Goal: Information Seeking & Learning: Find specific fact

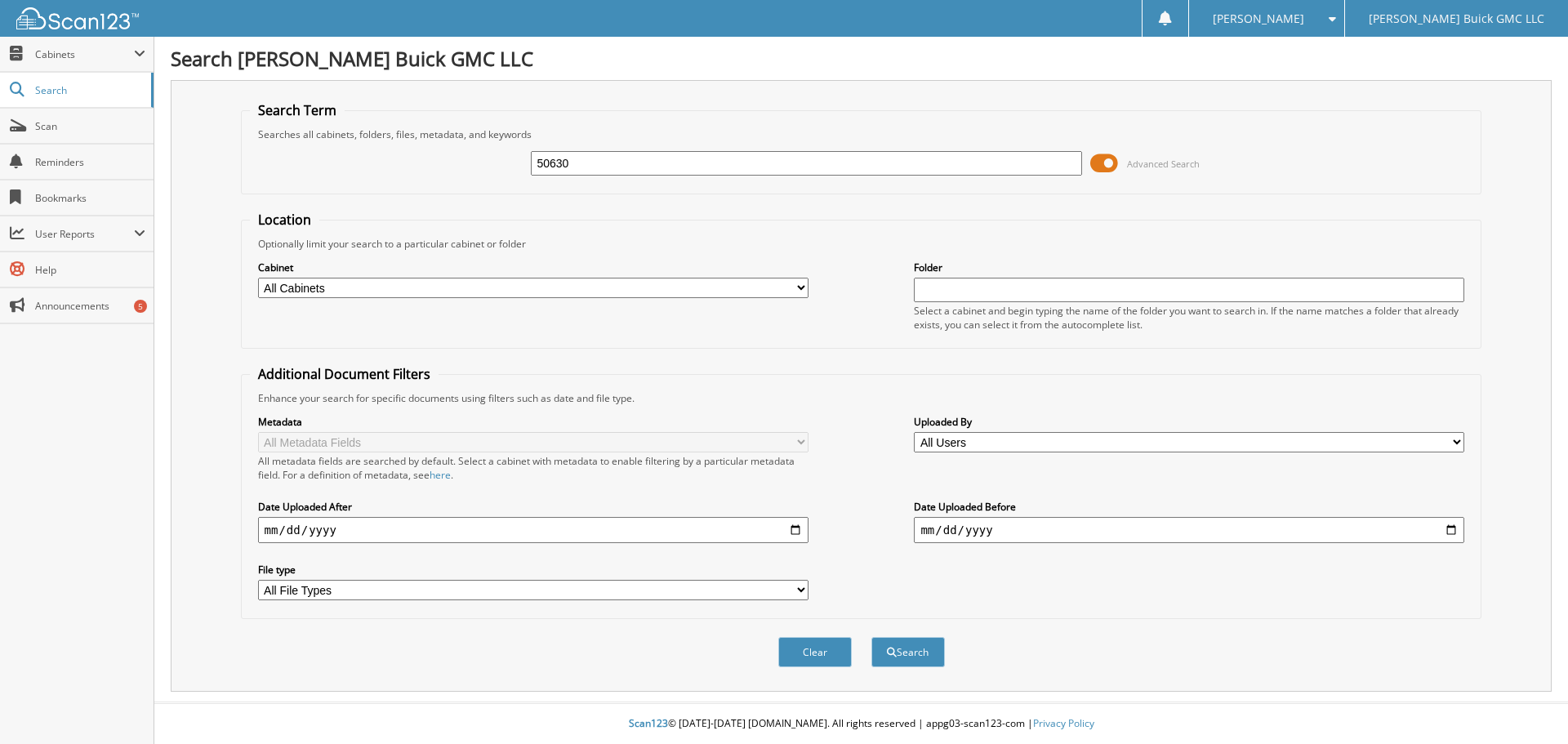
type input "50630"
click at [871, 637] on button "Search" at bounding box center [908, 652] width 74 height 30
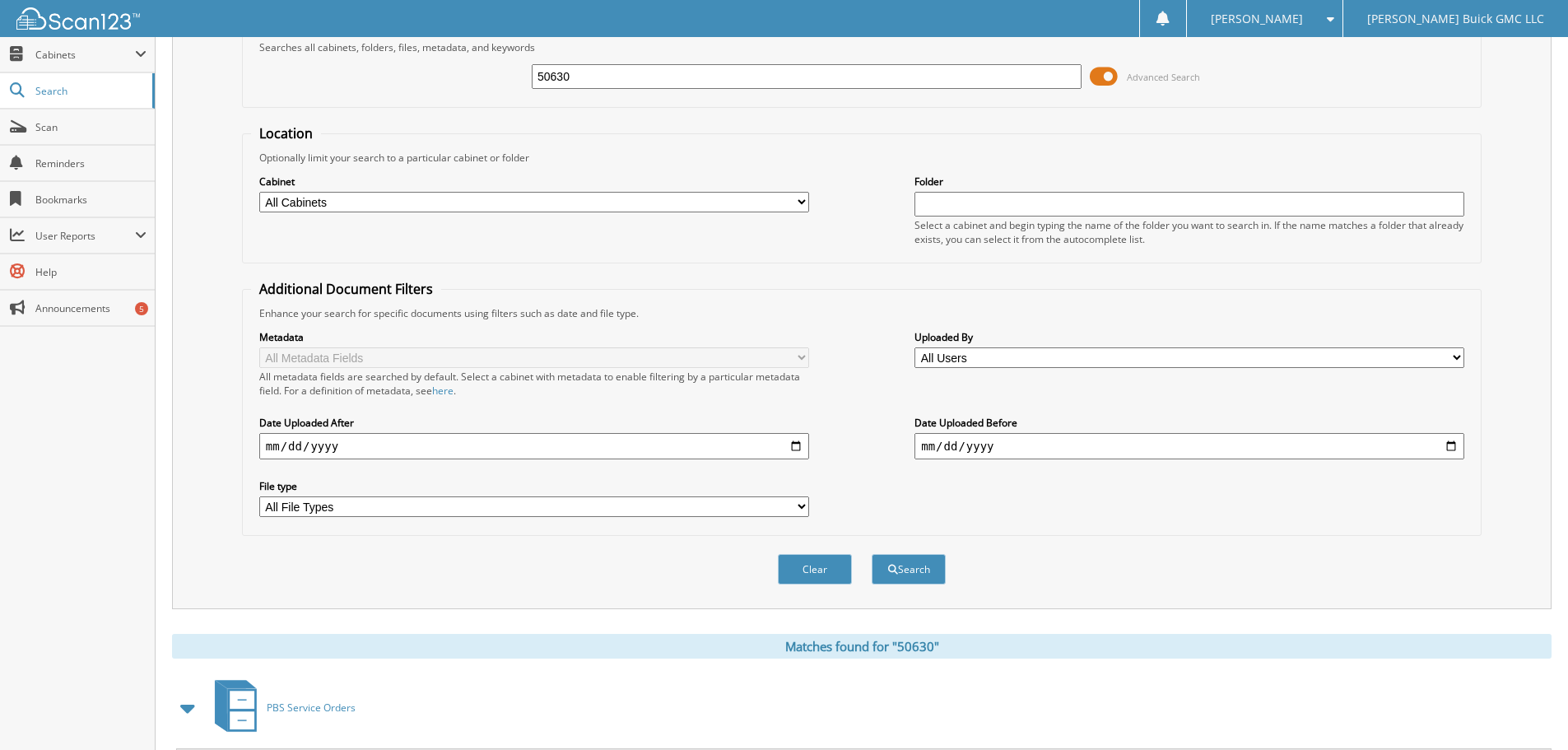
scroll to position [493, 0]
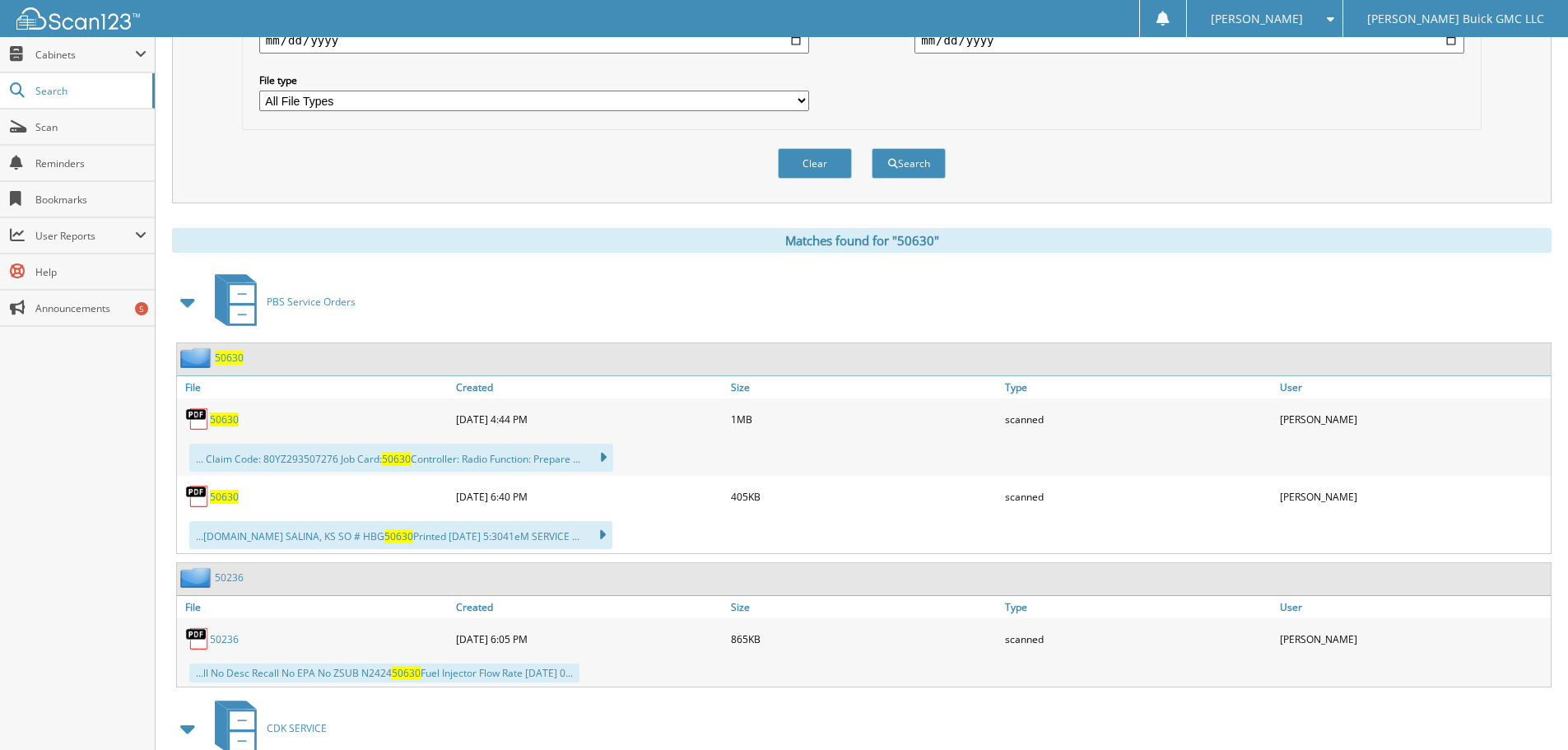
click at [222, 416] on span "50630" at bounding box center [224, 419] width 29 height 14
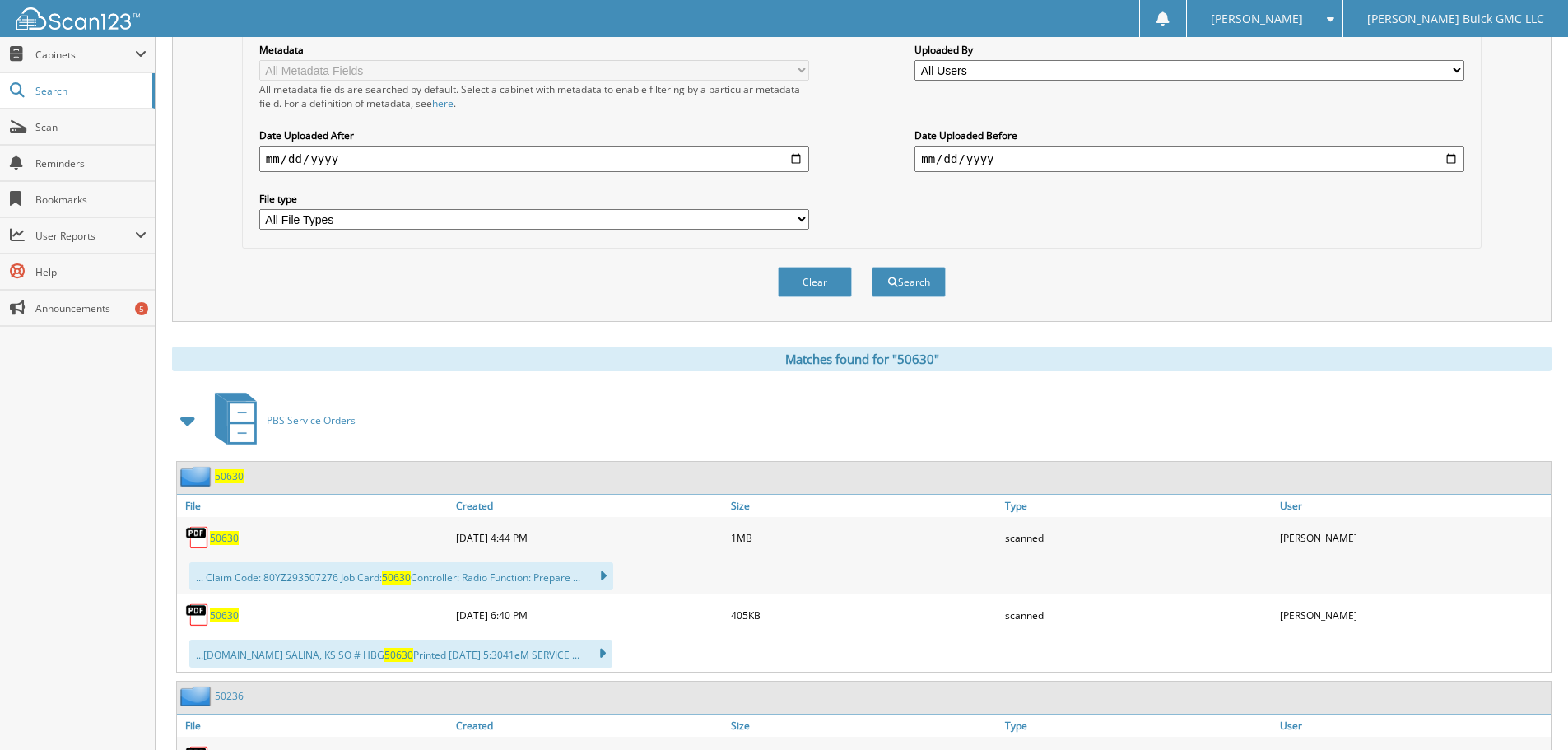
scroll to position [467, 0]
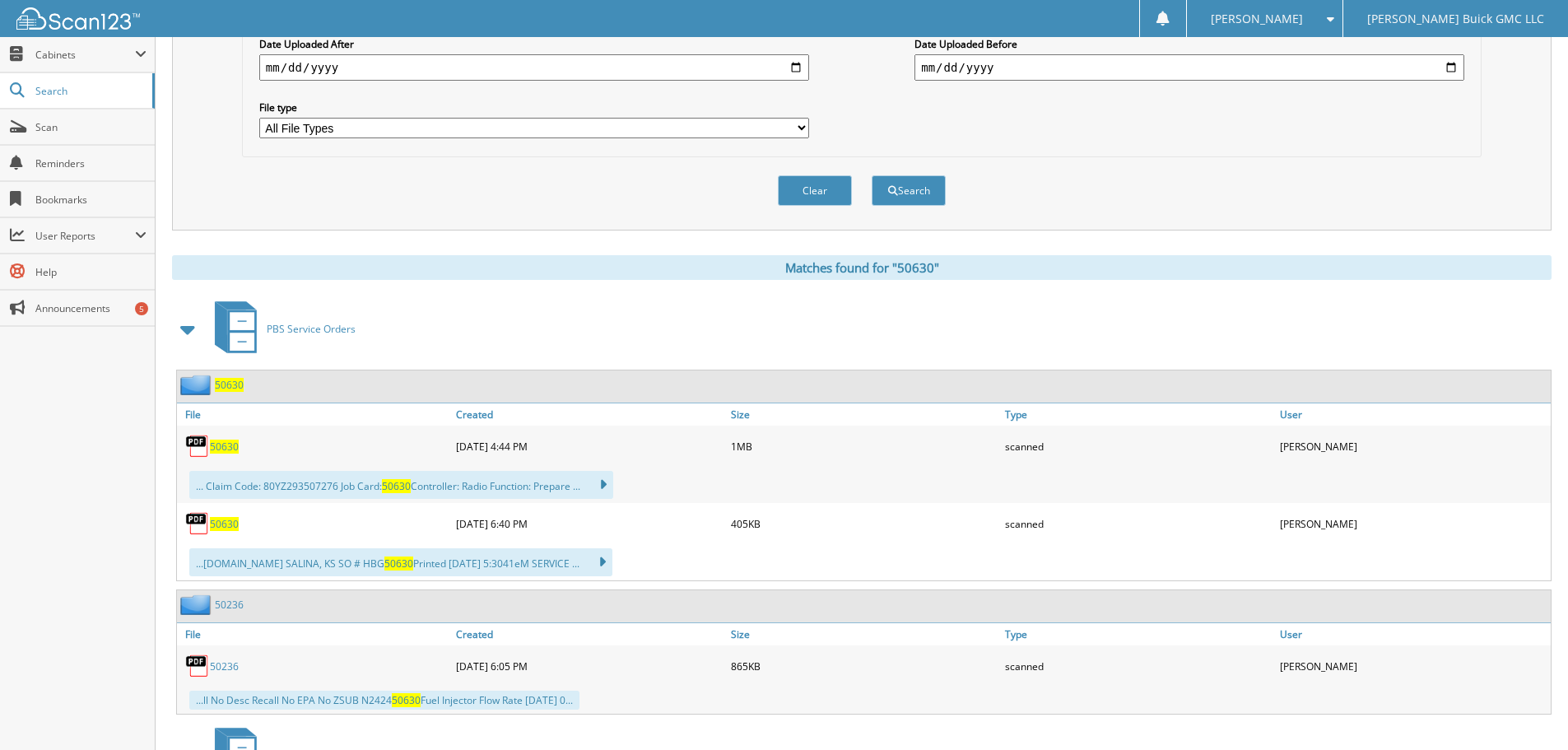
click at [226, 448] on span "50630" at bounding box center [224, 446] width 29 height 14
click at [897, 321] on div "PBS Service Orders" at bounding box center [862, 329] width 1380 height 65
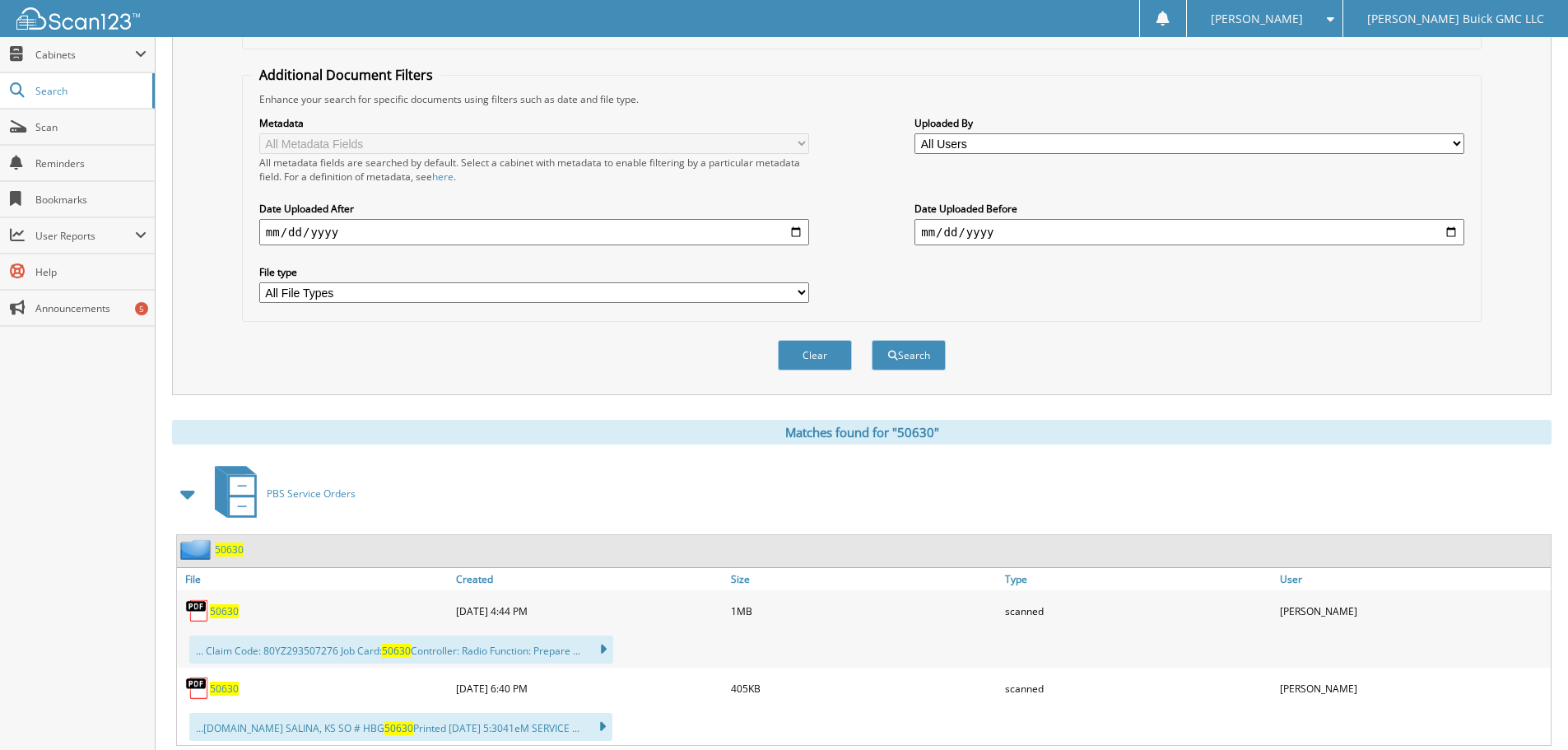
scroll to position [0, 0]
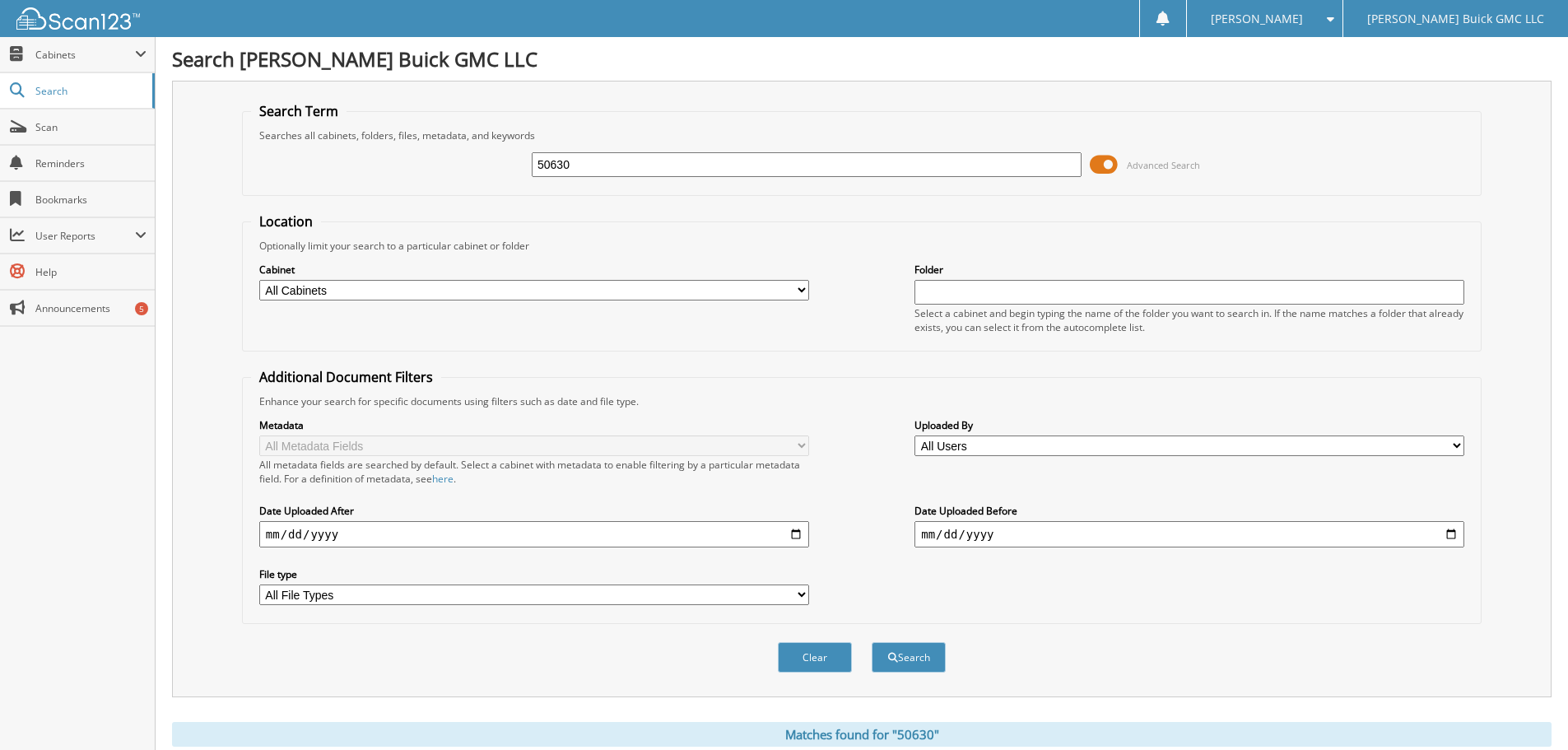
click at [1156, 601] on div "Metadata All Metadata Fields All metadata fields are searched by default. Selec…" at bounding box center [862, 511] width 1222 height 206
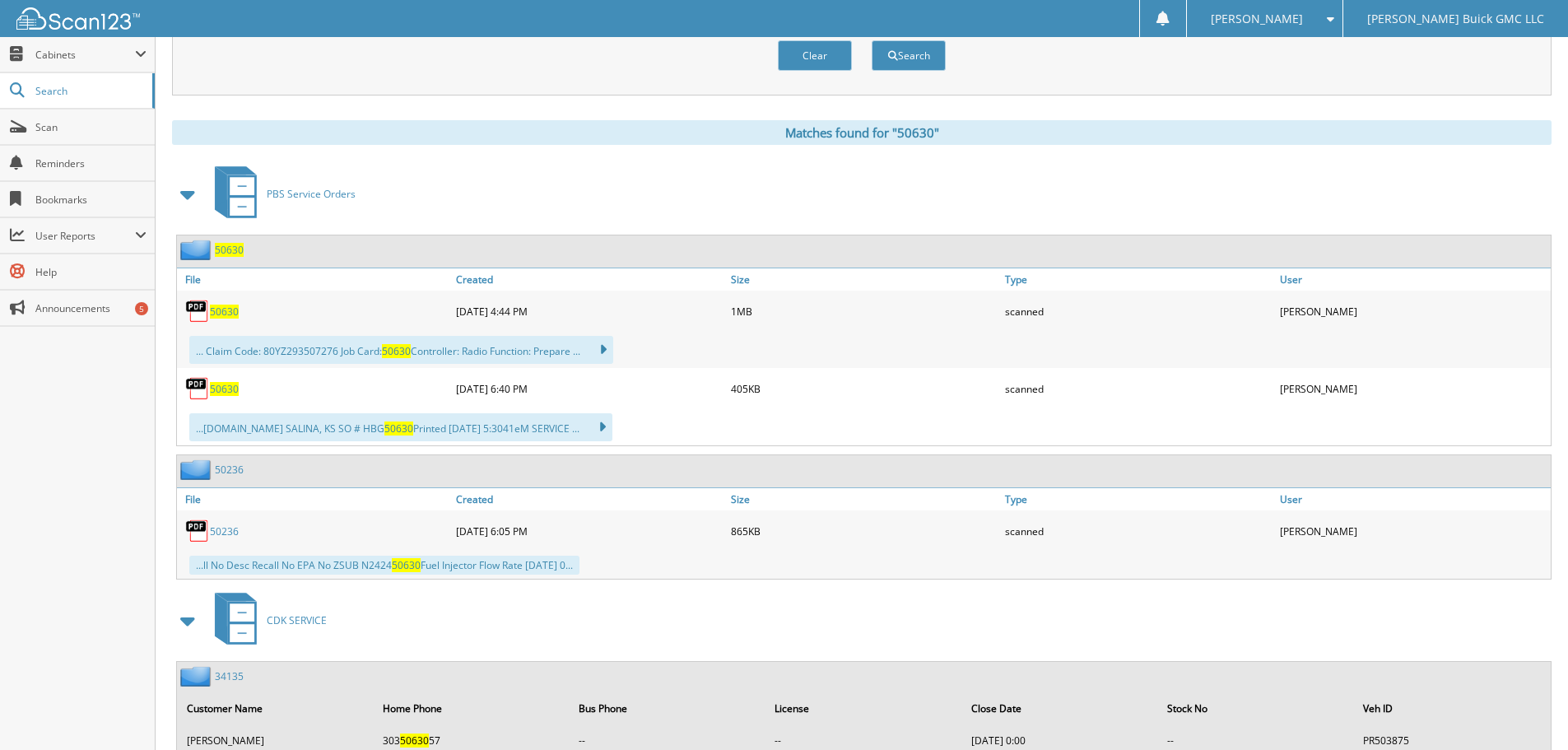
scroll to position [741, 0]
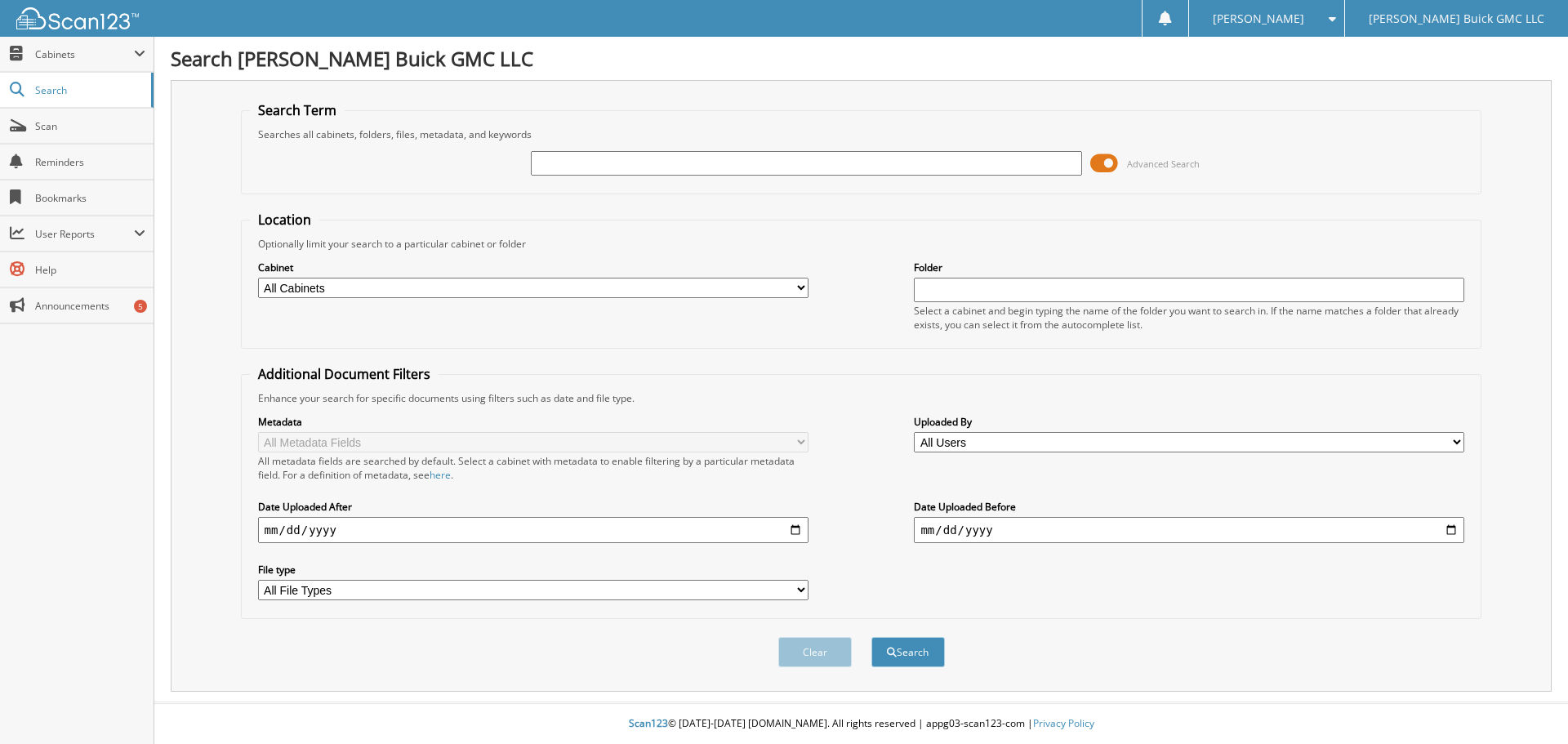
click at [595, 161] on input "text" at bounding box center [806, 163] width 550 height 25
type input "[PERSON_NAME]"
click at [871, 637] on button "Search" at bounding box center [908, 652] width 74 height 30
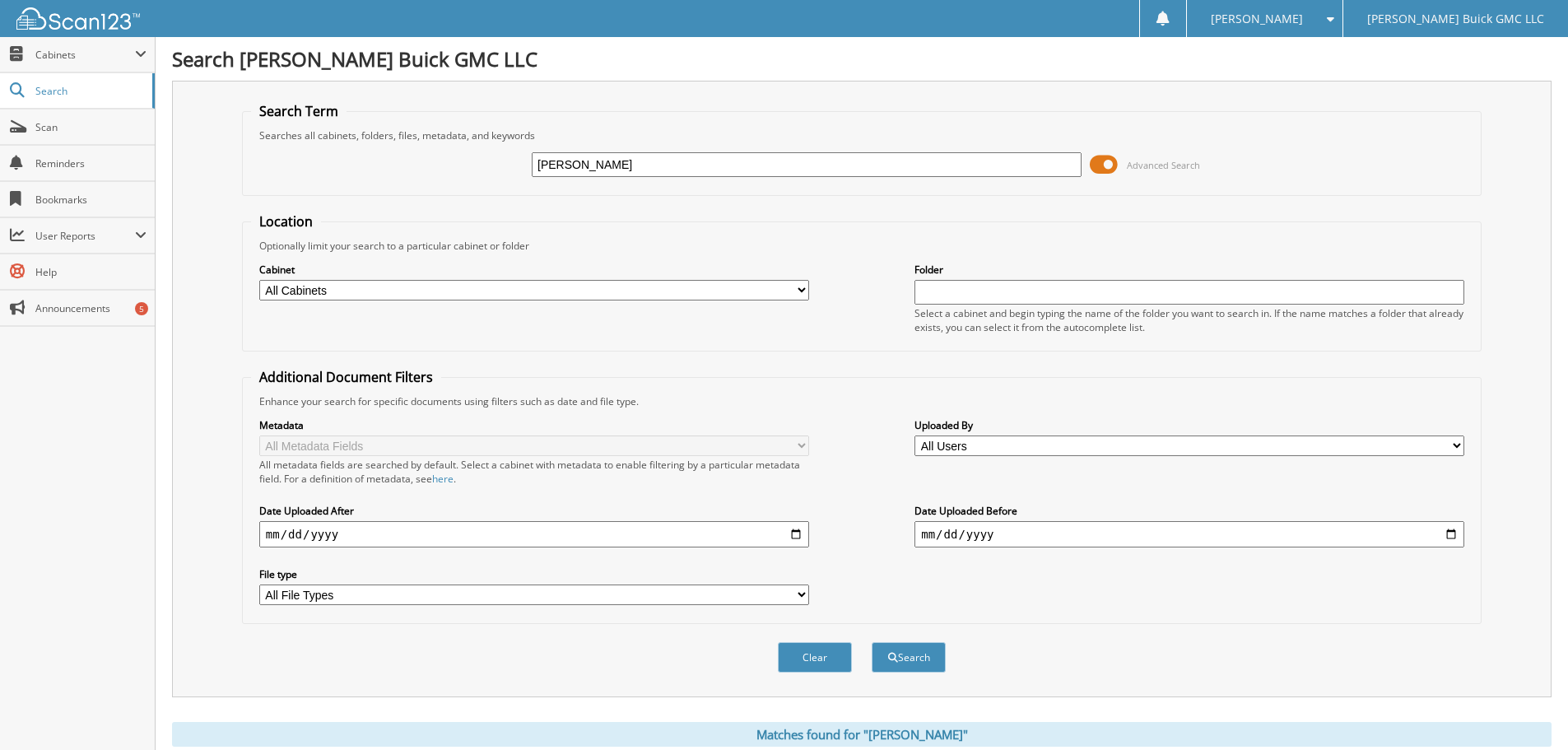
click at [1014, 639] on div "Clear Search" at bounding box center [862, 657] width 1240 height 67
click at [917, 653] on button "Search" at bounding box center [909, 657] width 74 height 31
drag, startPoint x: 586, startPoint y: 166, endPoint x: 485, endPoint y: 171, distance: 101.1
click at [486, 171] on div "[PERSON_NAME] Advanced Search" at bounding box center [862, 164] width 1222 height 45
type input "39909"
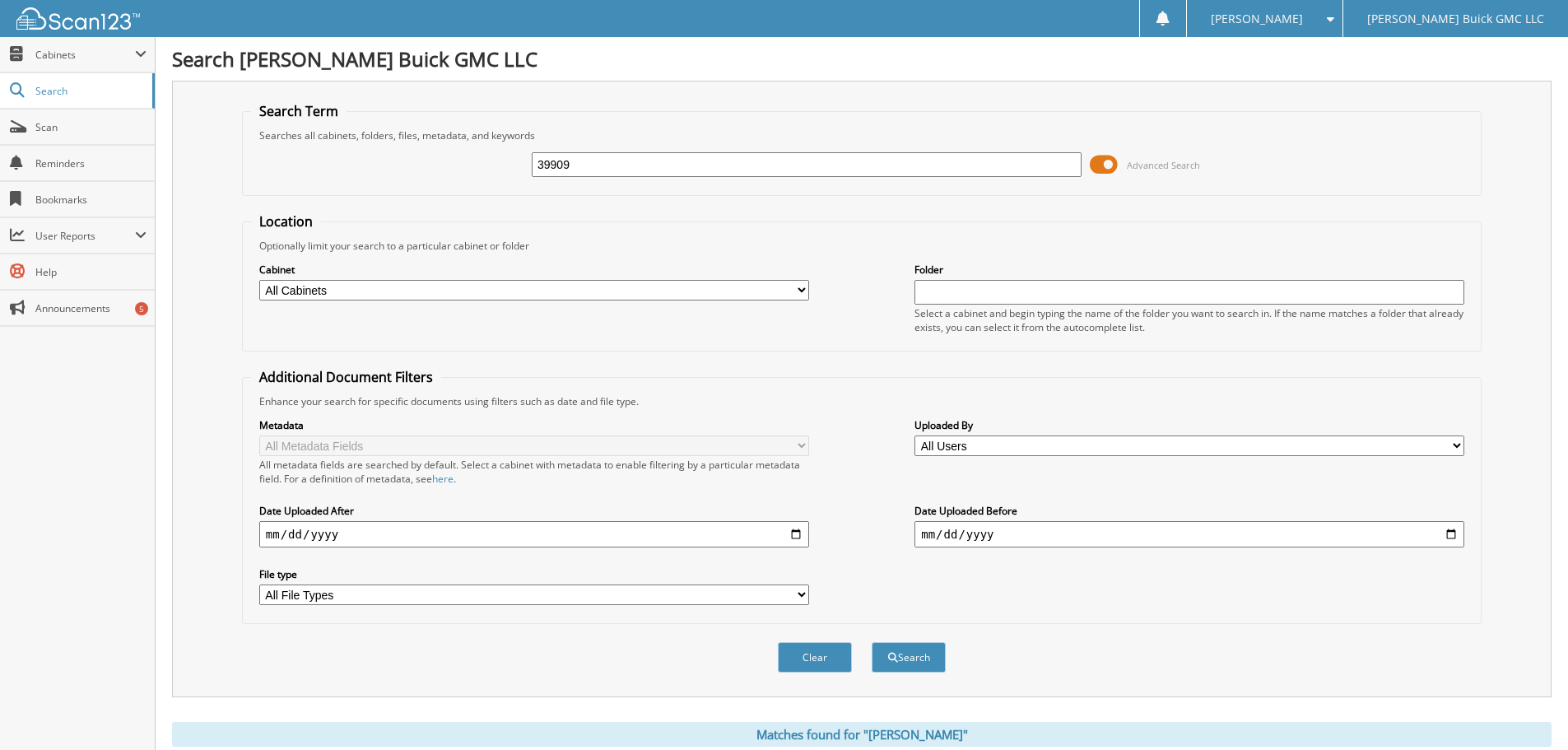
click at [872, 642] on button "Search" at bounding box center [909, 657] width 74 height 31
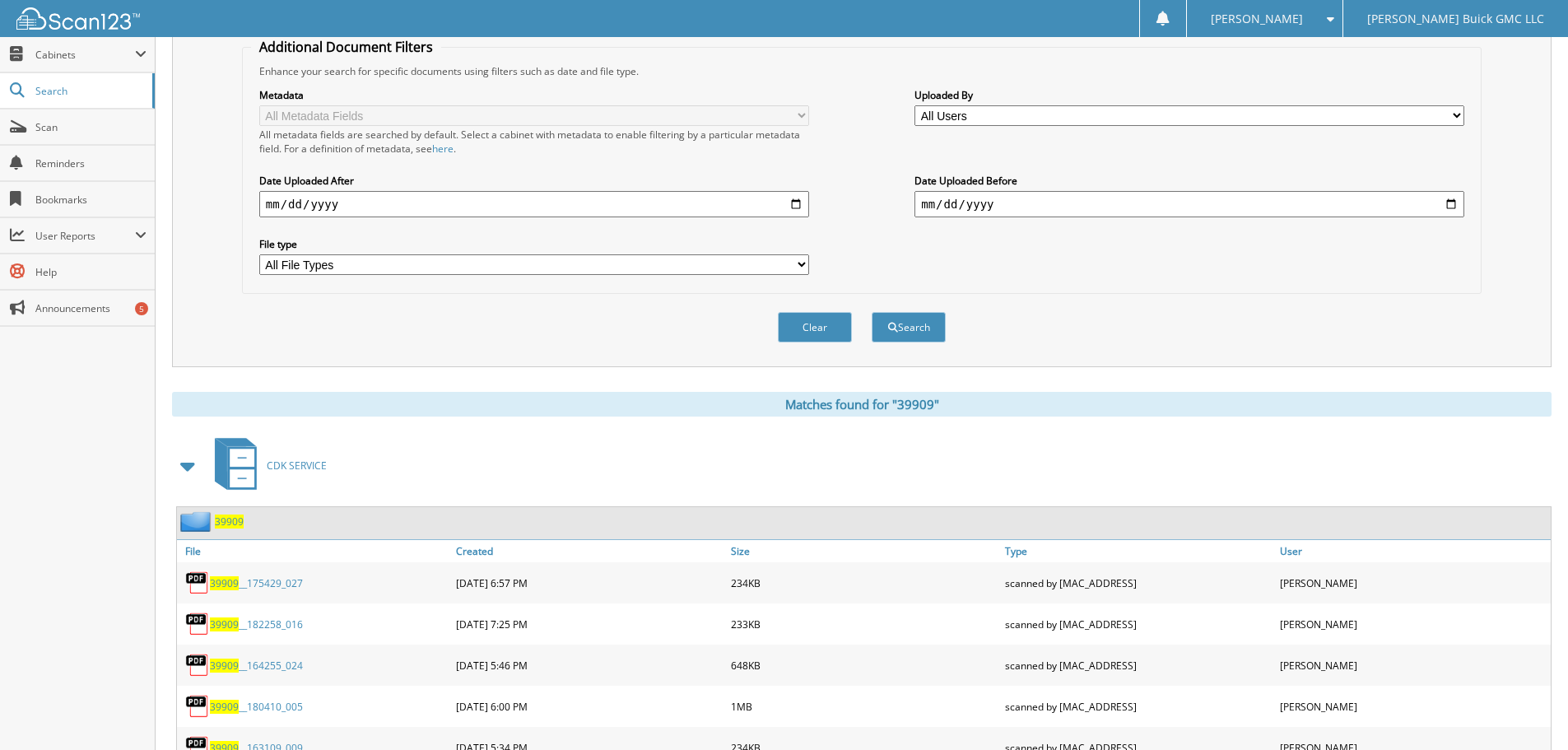
scroll to position [400, 0]
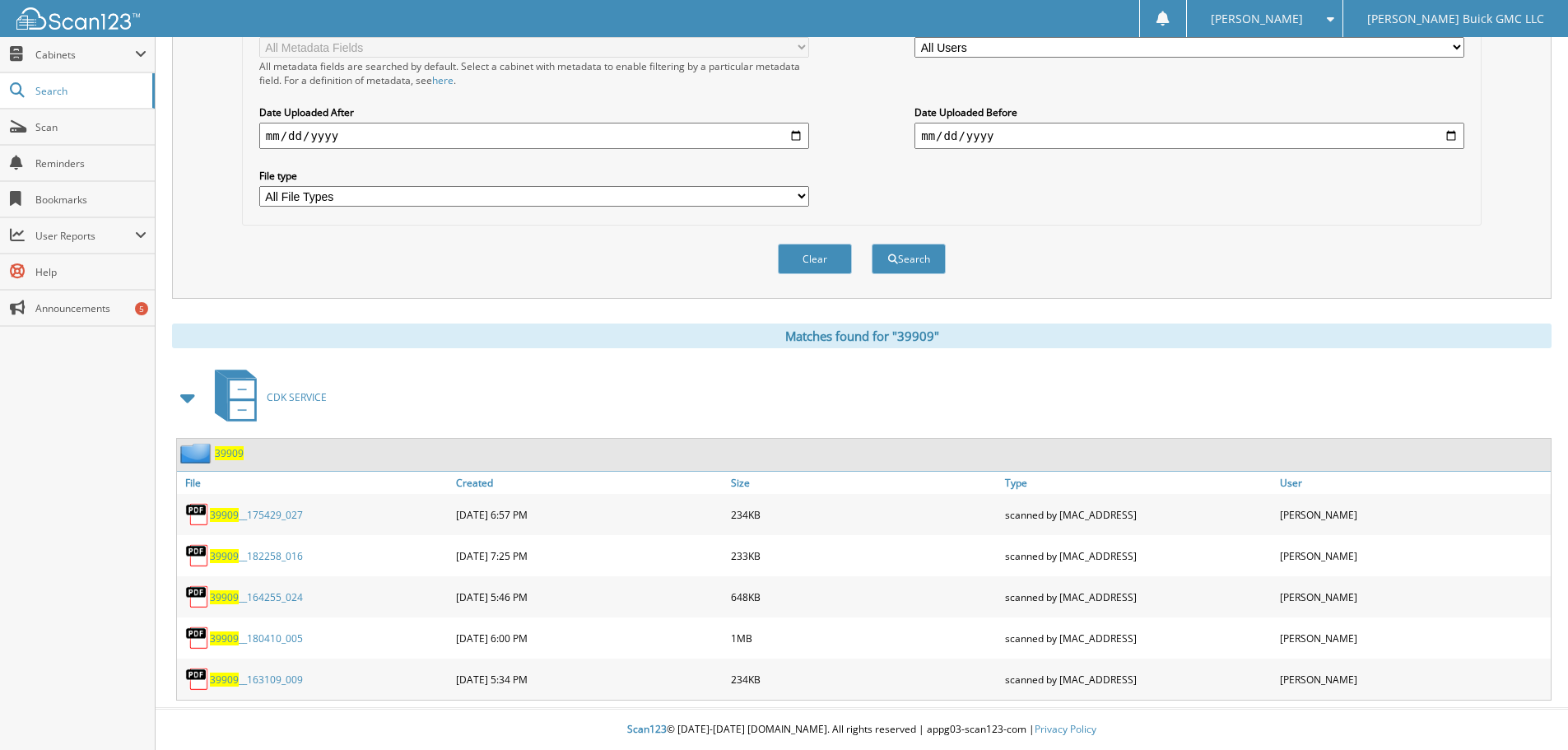
click at [253, 642] on link "39909 __180410_005" at bounding box center [257, 638] width 93 height 14
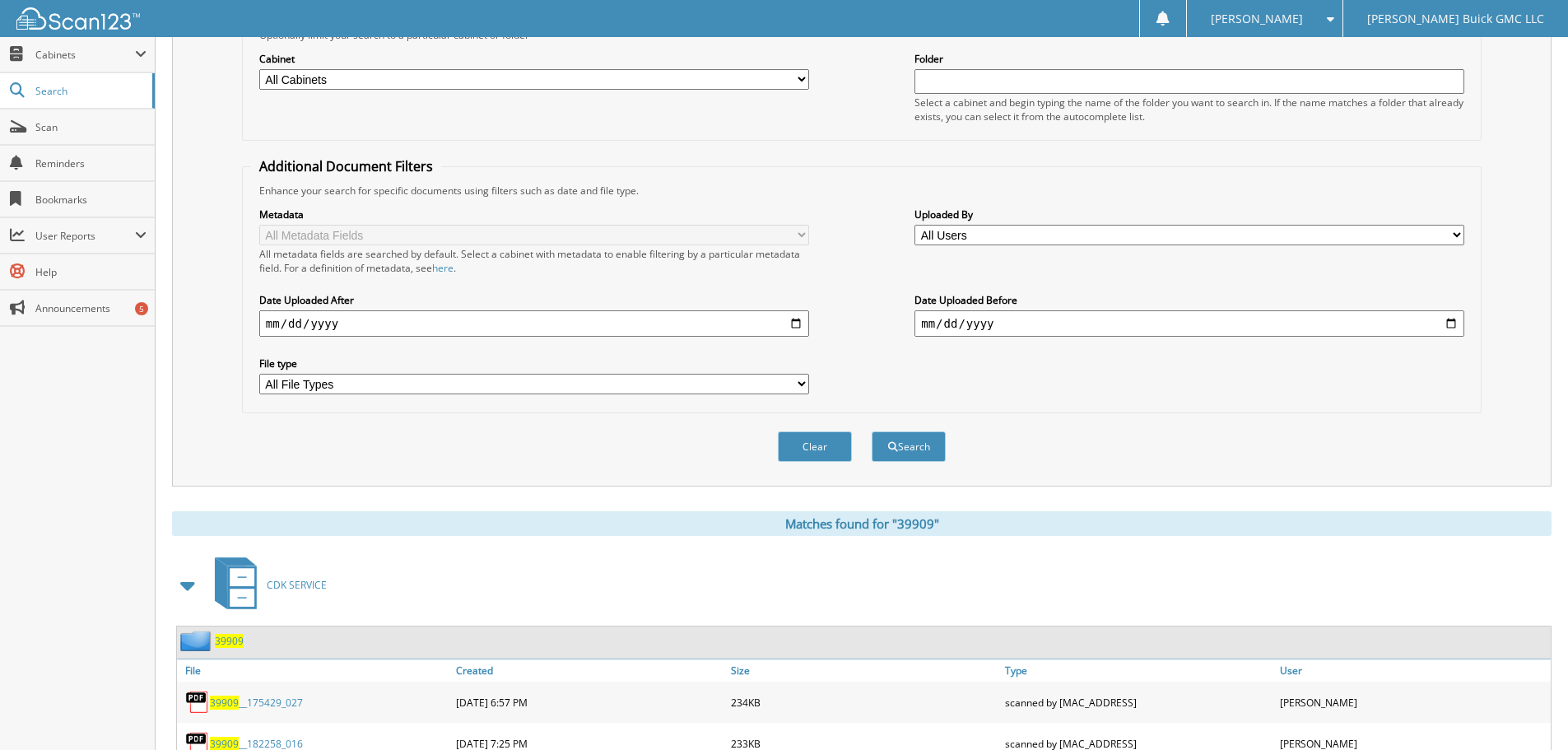
scroll to position [0, 0]
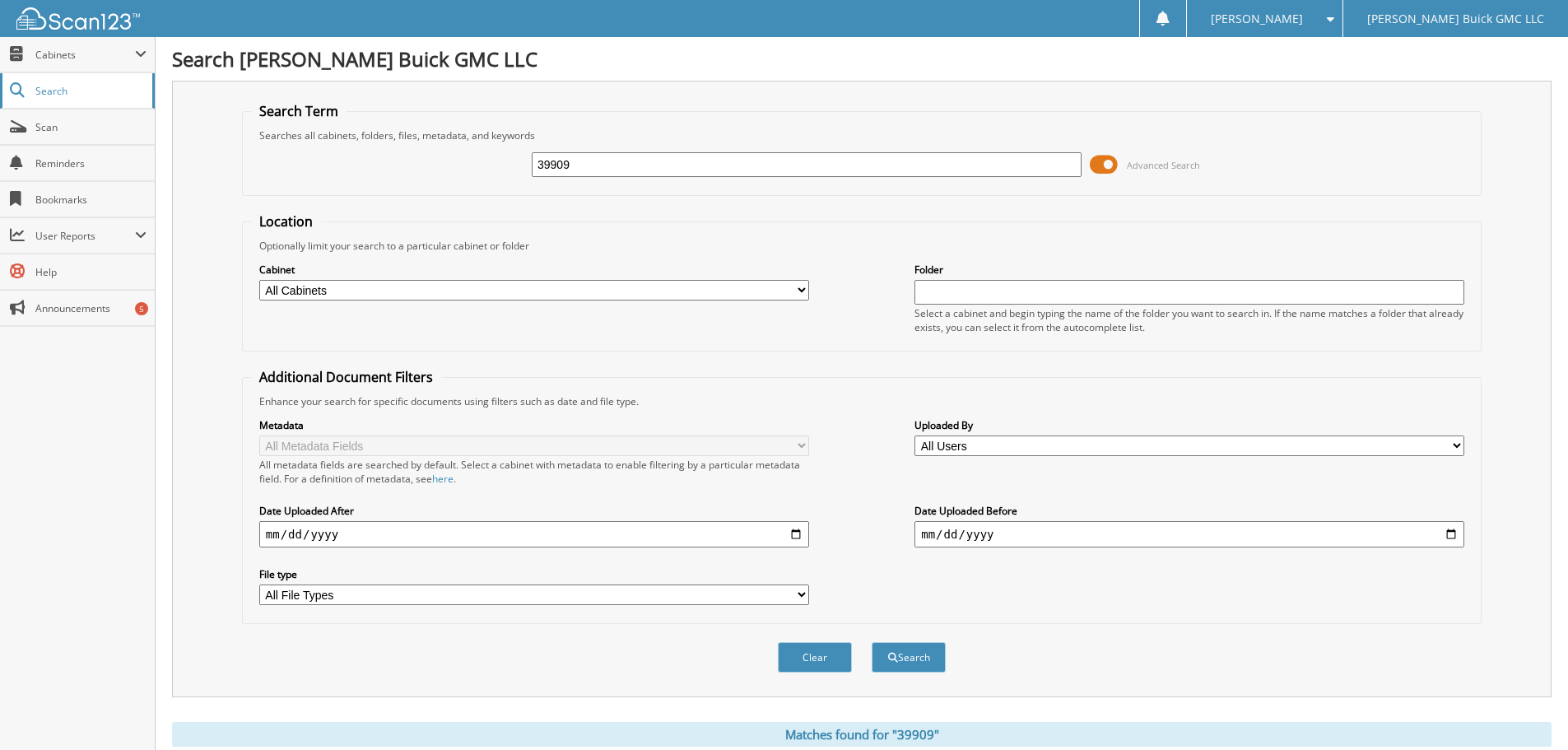
click at [42, 87] on span "Search" at bounding box center [89, 90] width 109 height 14
drag, startPoint x: 585, startPoint y: 165, endPoint x: 500, endPoint y: 164, distance: 85.0
click at [497, 167] on div "39909 Advanced Search" at bounding box center [862, 164] width 1222 height 45
type input "50"
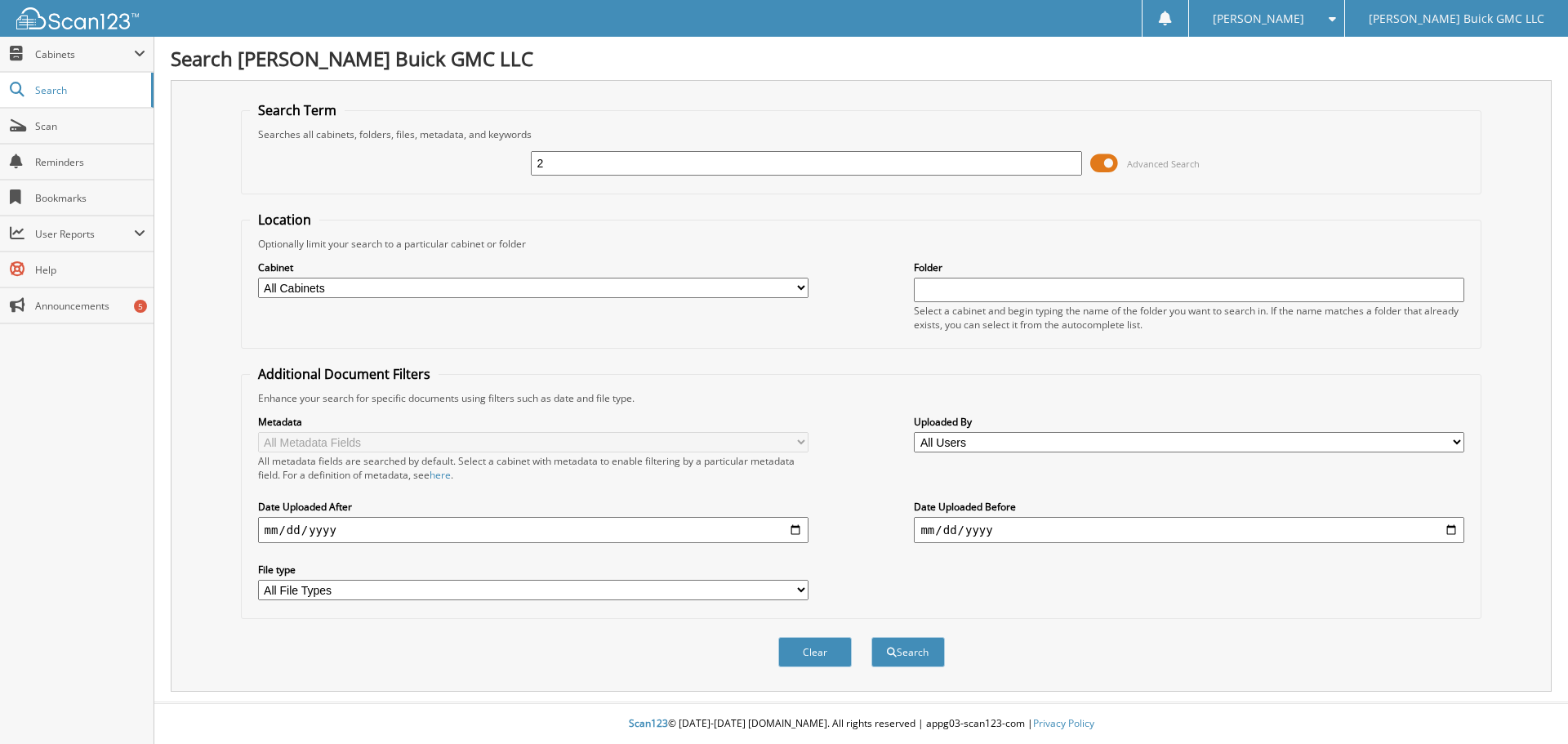
type input "2"
click at [871, 637] on button "Search" at bounding box center [908, 652] width 74 height 30
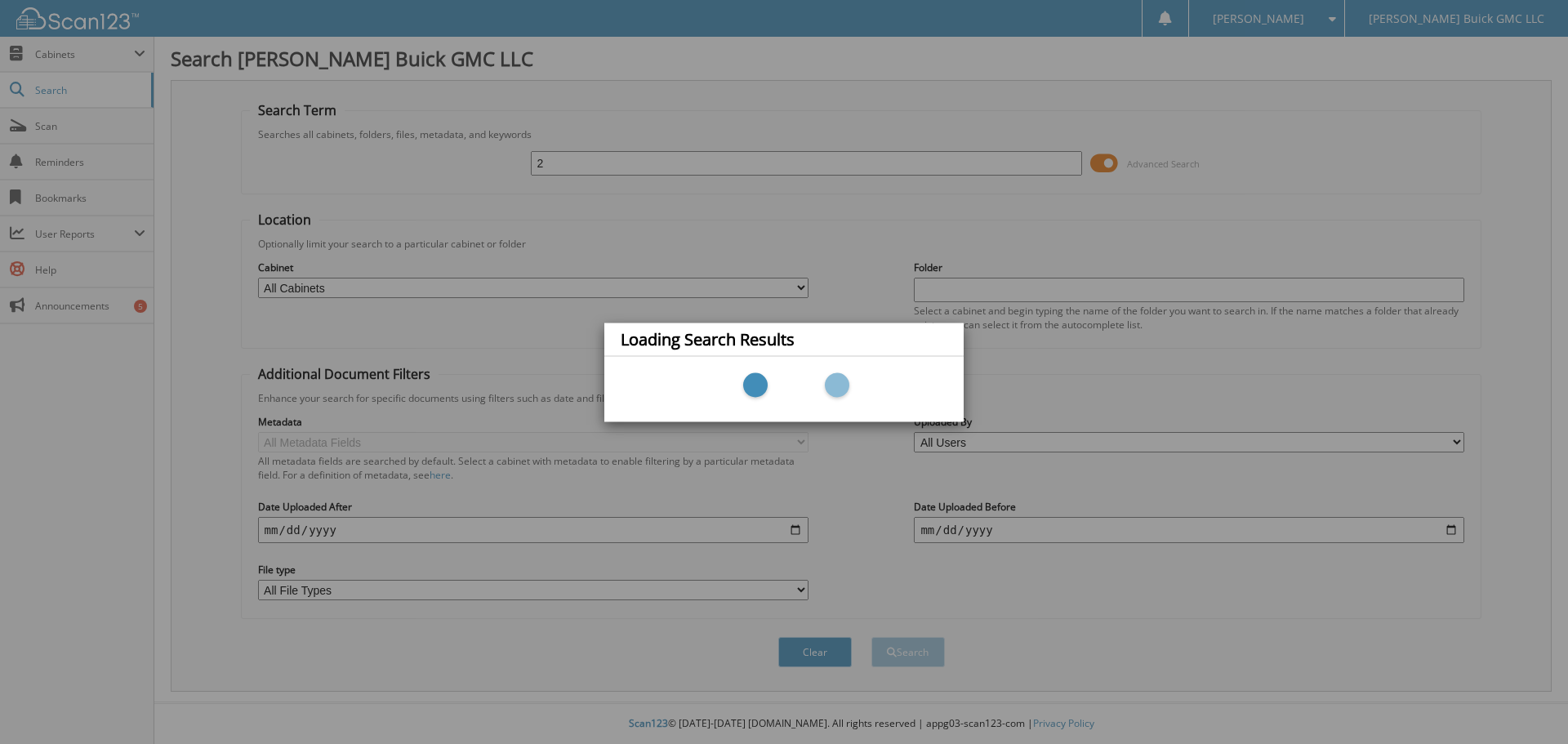
click at [554, 155] on div "Loading Search Results" at bounding box center [784, 372] width 1568 height 744
click at [554, 165] on div "Loading Search Results" at bounding box center [784, 372] width 1568 height 744
click at [554, 166] on div "Loading Search Results" at bounding box center [784, 372] width 1568 height 744
click at [564, 162] on div "Loading Search Results" at bounding box center [784, 372] width 1568 height 744
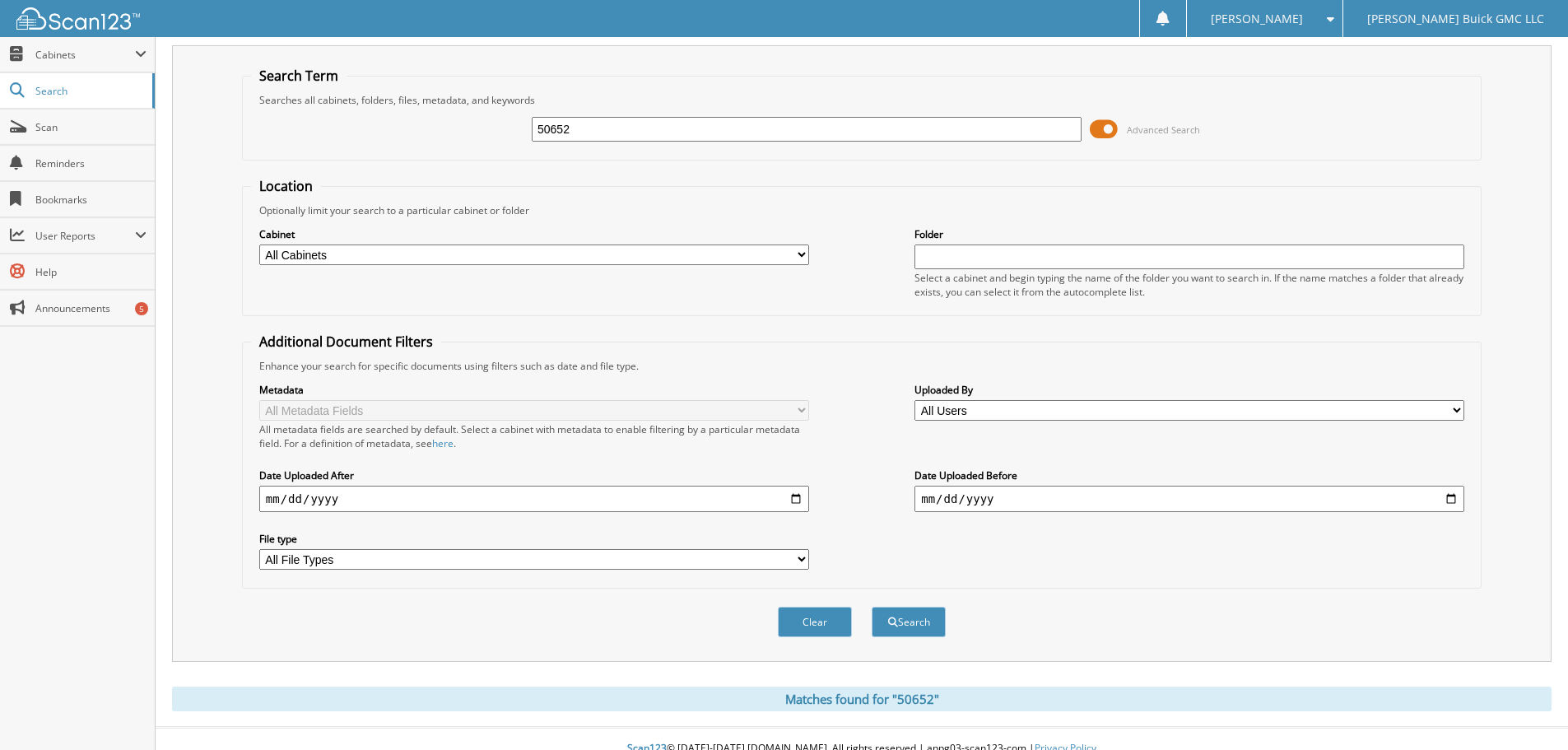
scroll to position [55, 0]
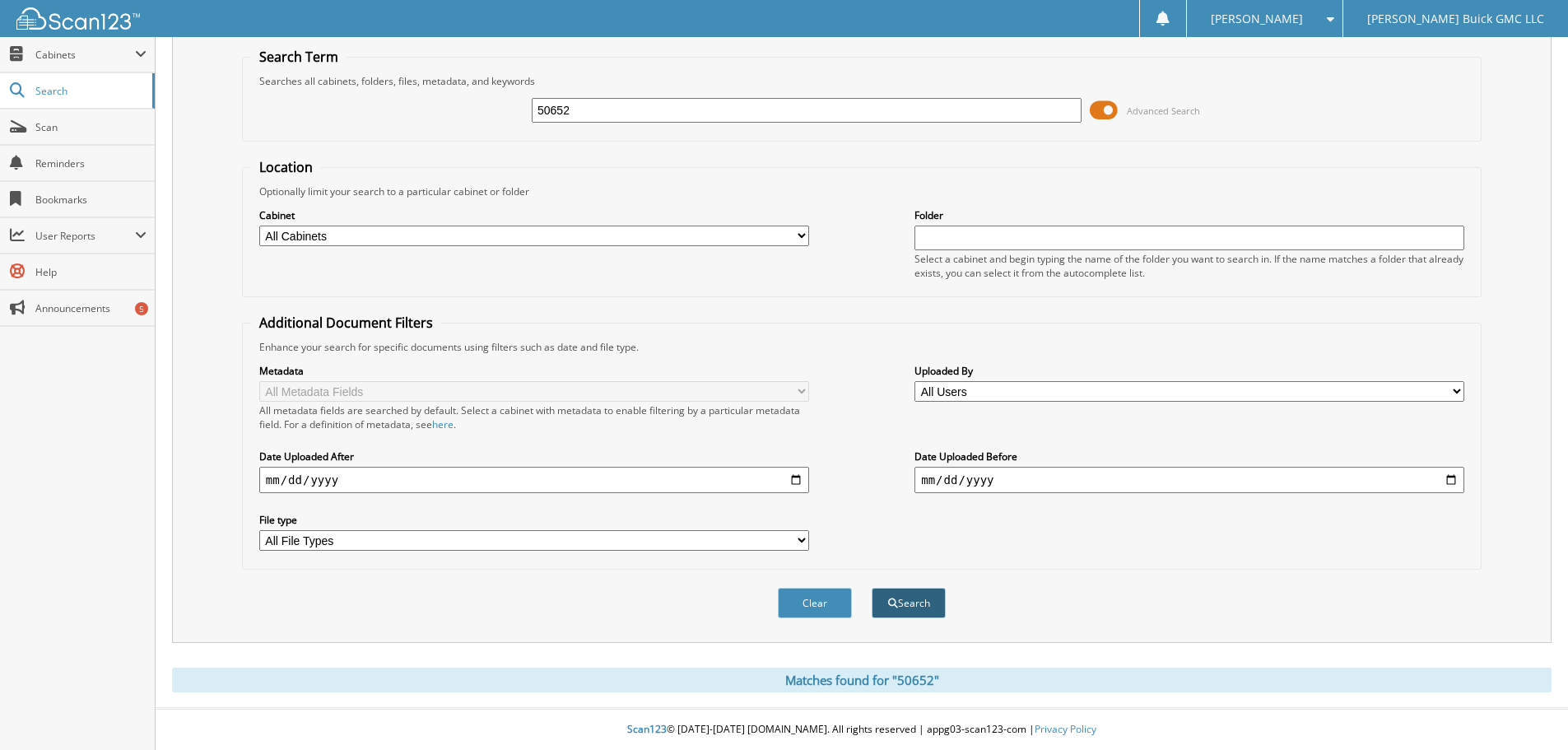
click at [945, 599] on button "Search" at bounding box center [909, 602] width 74 height 31
